Goal: Find specific fact: Find specific fact

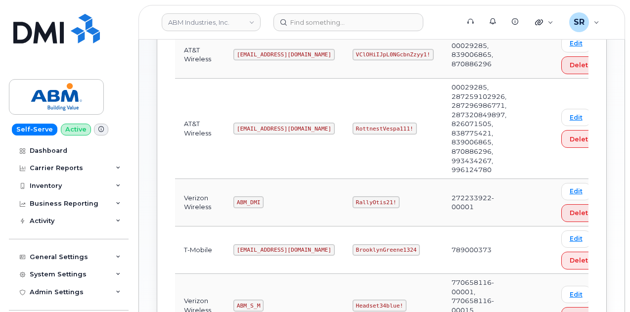
scroll to position [202, 0]
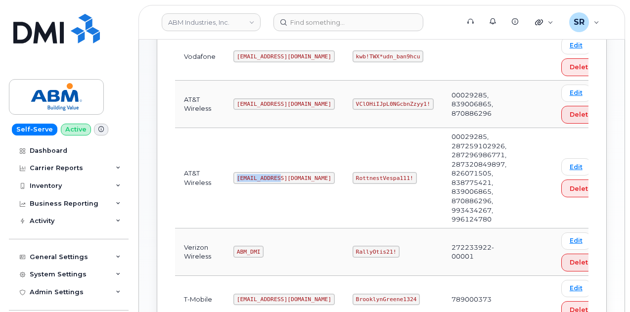
drag, startPoint x: 277, startPoint y: 175, endPoint x: 236, endPoint y: 180, distance: 41.8
click at [236, 180] on code "abm@dminc.com" at bounding box center [284, 178] width 101 height 12
copy code "abm@dminc.com"
drag, startPoint x: 319, startPoint y: 176, endPoint x: 386, endPoint y: 182, distance: 67.6
click at [386, 182] on td "RottnestVespa111!" at bounding box center [393, 178] width 99 height 100
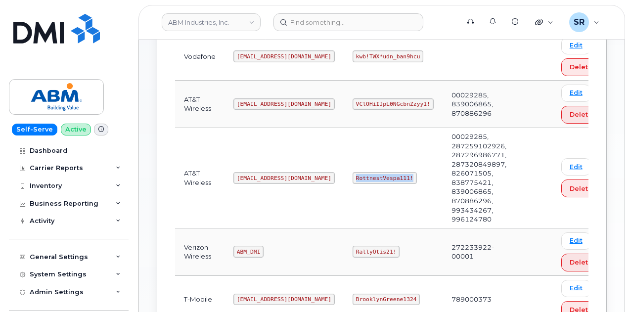
copy code "RottnestVespa111!"
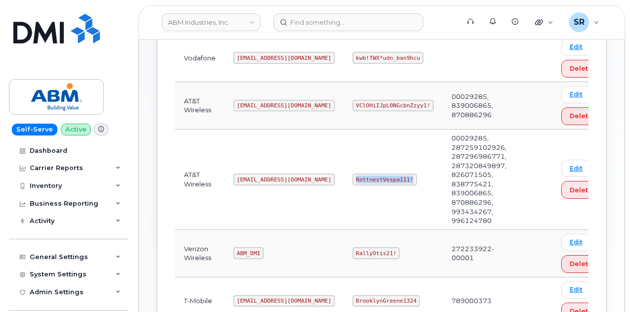
scroll to position [143, 0]
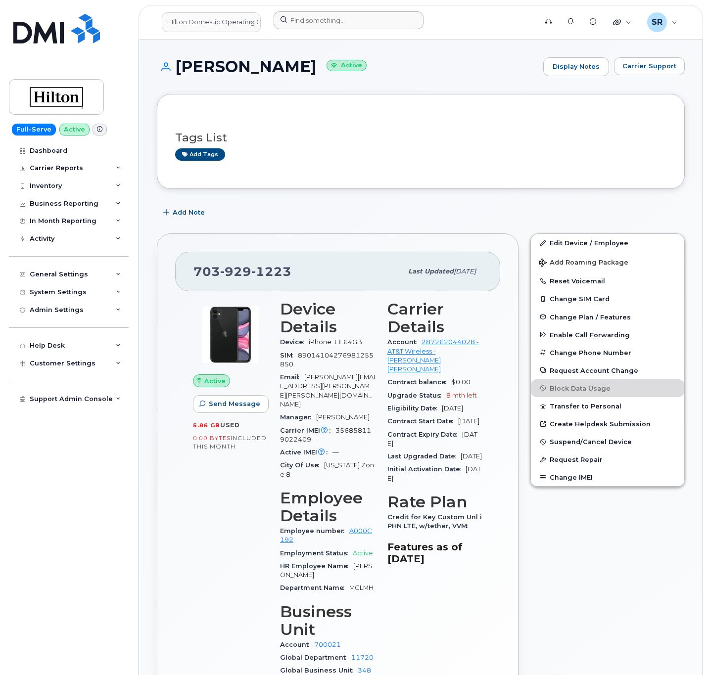
scroll to position [74, 0]
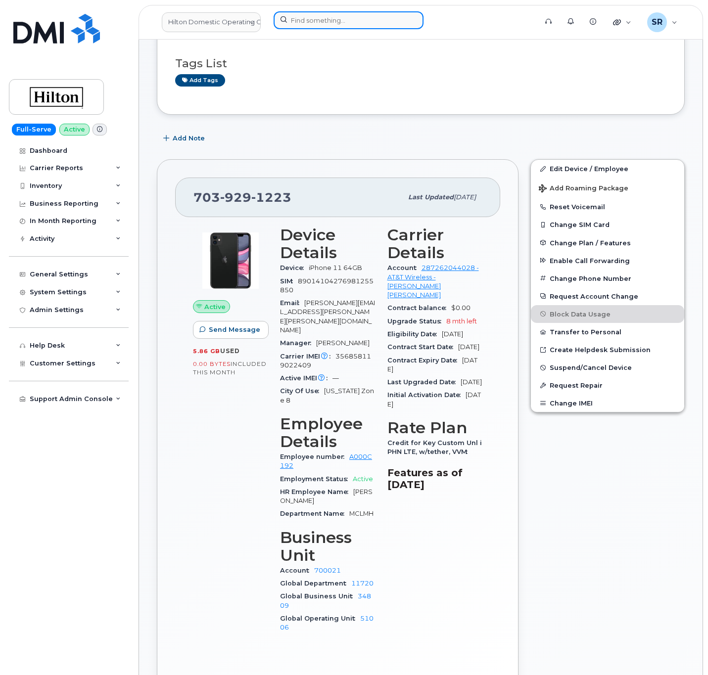
click at [309, 19] on input at bounding box center [349, 20] width 150 height 18
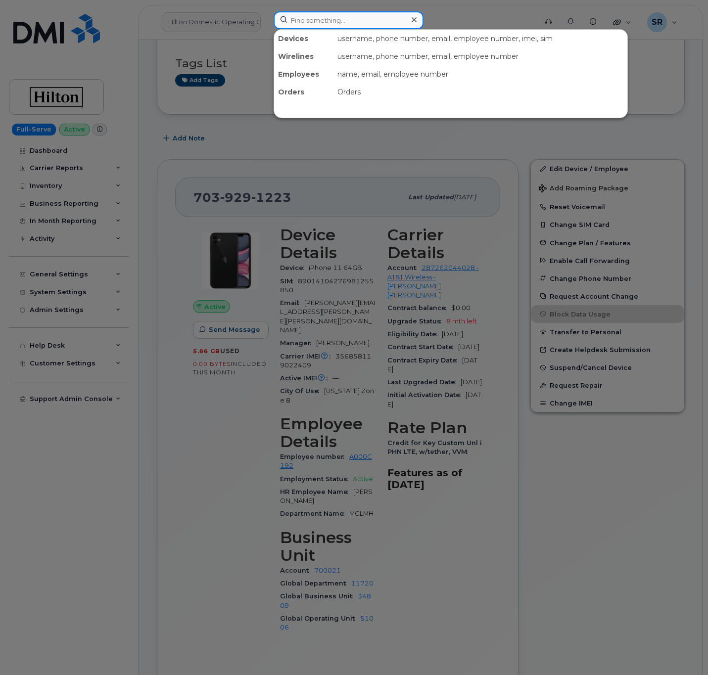
paste input "9127609561"
type input "9127609561"
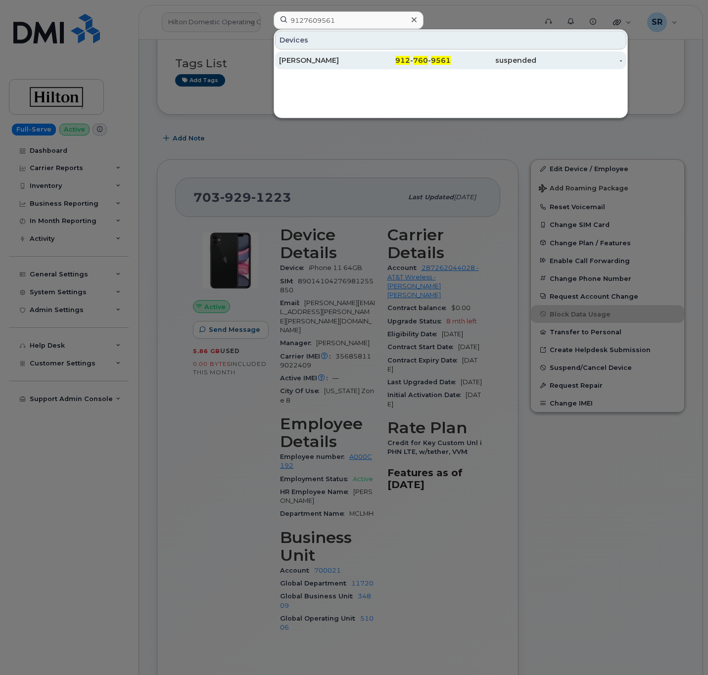
click at [367, 58] on div "912 - 760 - 9561" at bounding box center [408, 60] width 86 height 10
click at [330, 58] on div "[PERSON_NAME]" at bounding box center [322, 60] width 86 height 10
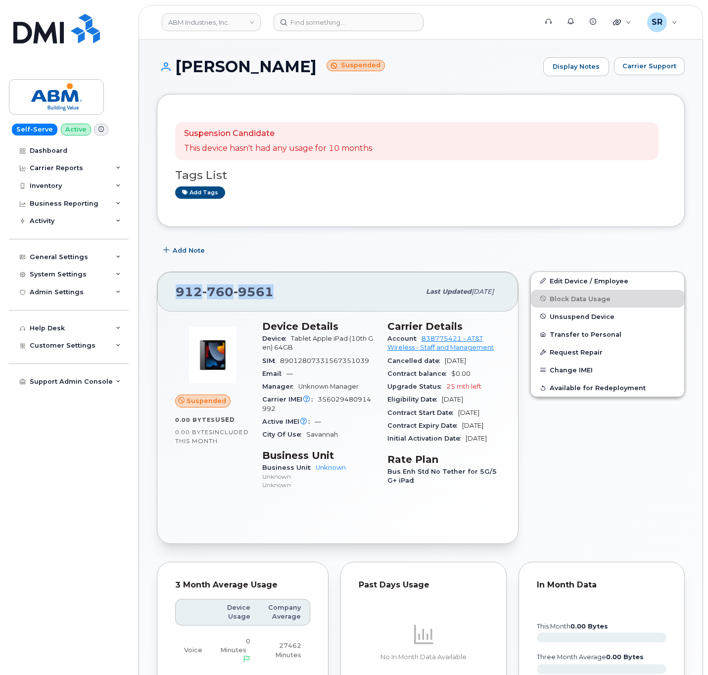
drag, startPoint x: 274, startPoint y: 297, endPoint x: 177, endPoint y: 294, distance: 96.6
click at [177, 294] on div "[PHONE_NUMBER]" at bounding box center [298, 292] width 244 height 21
copy span "[PHONE_NUMBER]"
